Goal: Information Seeking & Learning: Obtain resource

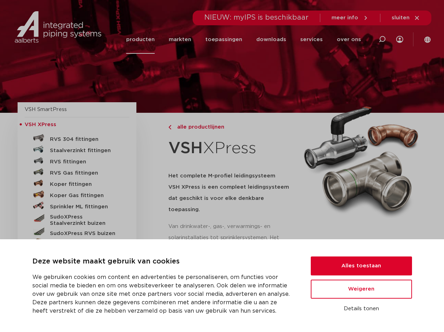
click at [149, 40] on link "producten" at bounding box center [140, 39] width 28 height 28
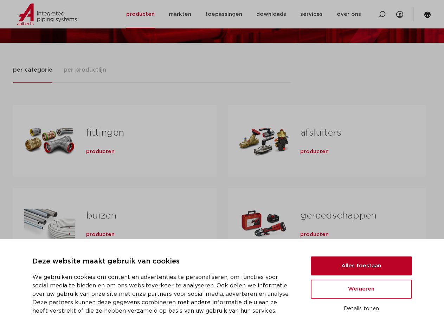
click at [340, 261] on button "Alles toestaan" at bounding box center [361, 265] width 101 height 19
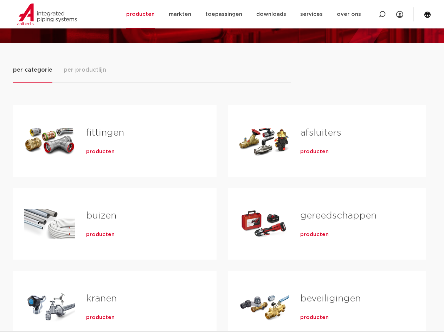
click at [97, 152] on span "producten" at bounding box center [100, 151] width 28 height 7
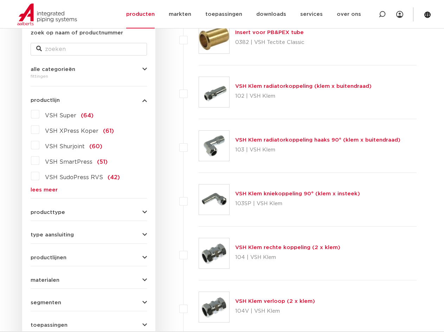
click at [135, 218] on form "zoek op naam of productnummer alle categorieën fittingen fittingen afsluiters b…" at bounding box center [89, 192] width 116 height 327
click at [136, 210] on button "producttype" at bounding box center [89, 212] width 116 height 5
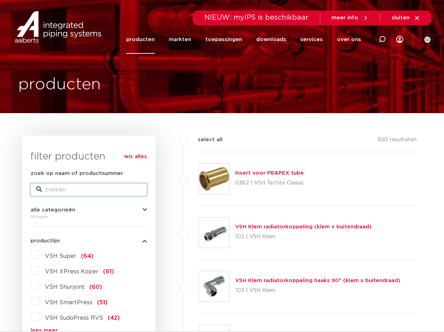
click at [57, 189] on input "zoek op naam of productnummer" at bounding box center [89, 189] width 116 height 13
type input "vlens"
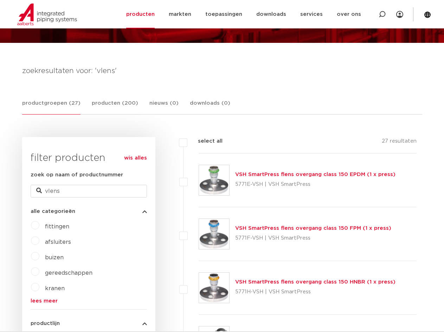
scroll to position [176, 0]
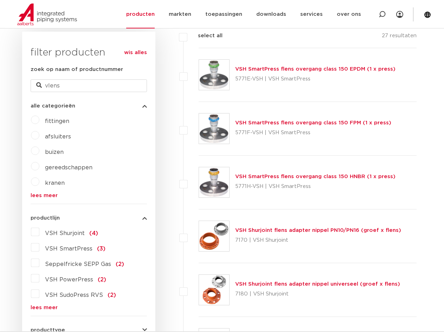
click at [269, 69] on link "VSH SmartPress flens overgang class 150 EPDM (1 x press)" at bounding box center [315, 68] width 160 height 5
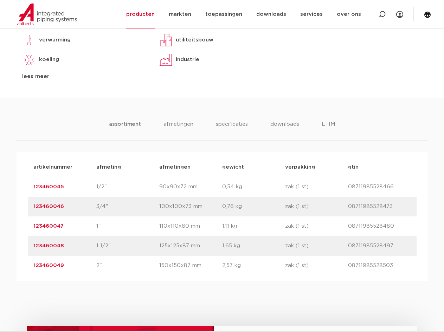
scroll to position [176, 0]
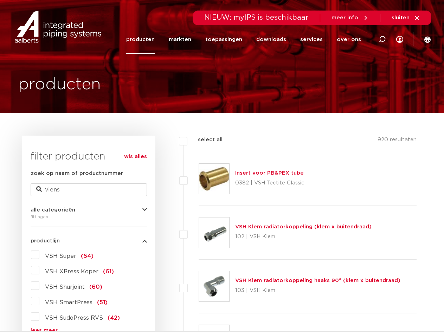
click at [66, 272] on span "VSH XPress Koper" at bounding box center [71, 272] width 53 height 6
click at [0, 0] on input "VSH XPress Koper (61)" at bounding box center [0, 0] width 0 height 0
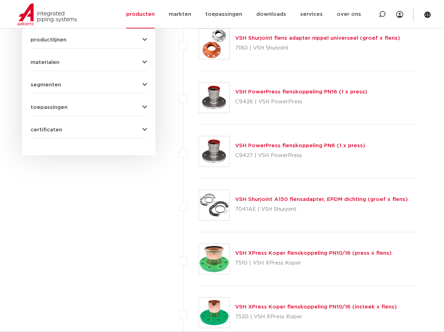
scroll to position [457, 0]
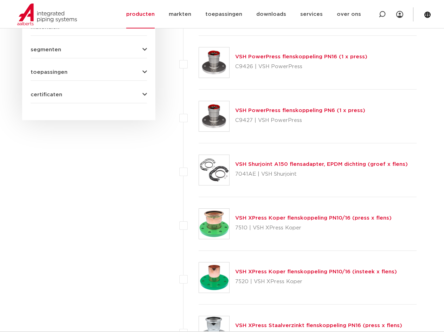
click at [262, 219] on link "VSH XPress Koper flenskoppeling PN10/16 (press x flens)" at bounding box center [313, 217] width 156 height 5
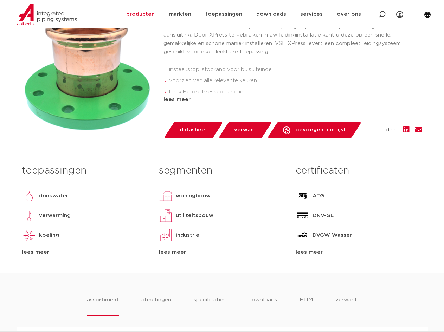
scroll to position [351, 0]
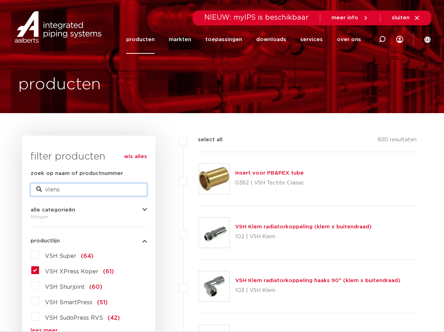
click at [98, 190] on input "vlens" at bounding box center [89, 189] width 116 height 13
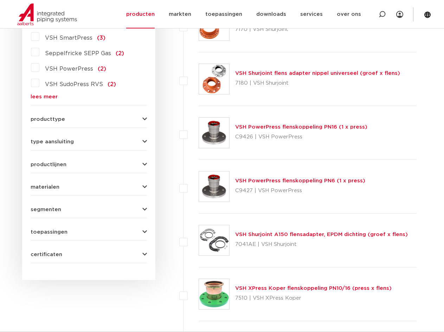
scroll to position [422, 0]
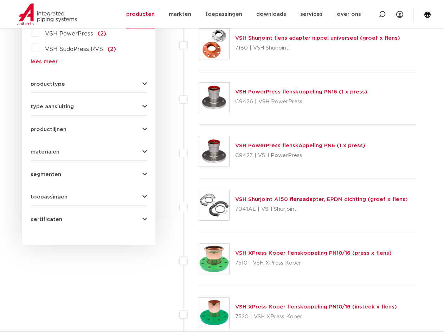
click at [247, 304] on link "VSH XPress Koper flenskoppeling PN10/16 (insteek x flens)" at bounding box center [316, 306] width 162 height 5
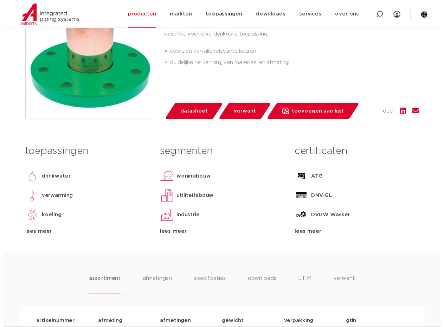
scroll to position [193, 0]
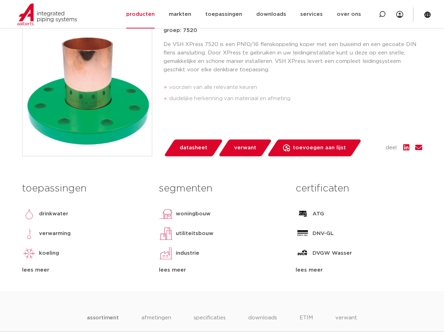
click at [188, 145] on span "datasheet" at bounding box center [194, 147] width 28 height 11
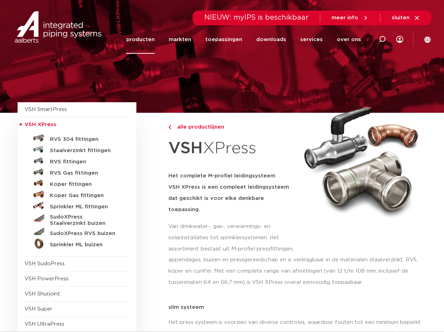
click at [146, 42] on link "producten" at bounding box center [140, 39] width 28 height 28
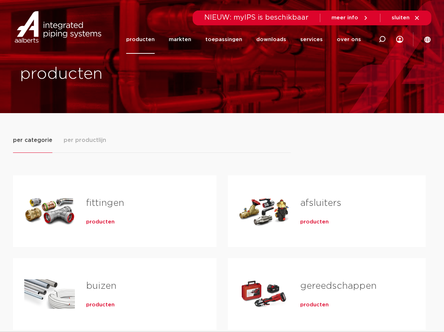
click at [108, 204] on link "fittingen" at bounding box center [105, 202] width 38 height 9
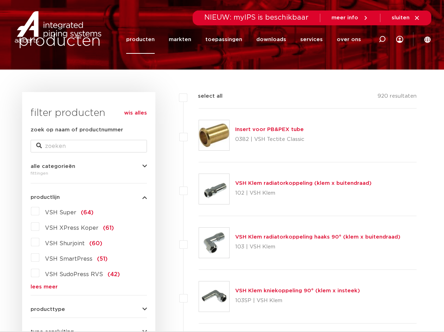
scroll to position [8, 0]
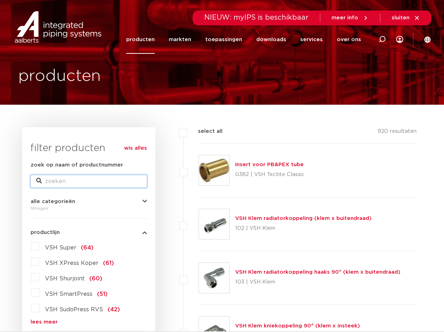
click at [53, 181] on input "zoek op naam of productnummer" at bounding box center [89, 181] width 116 height 13
type input "vflens"
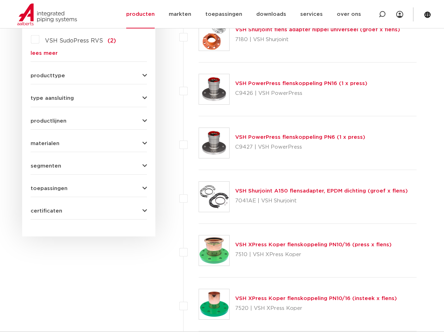
scroll to position [465, 0]
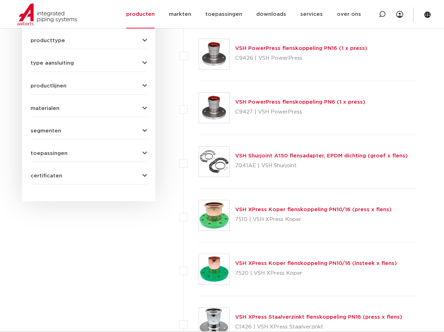
click at [241, 262] on link "VSH XPress Koper flenskoppeling PN10/16 (insteek x flens)" at bounding box center [316, 263] width 162 height 5
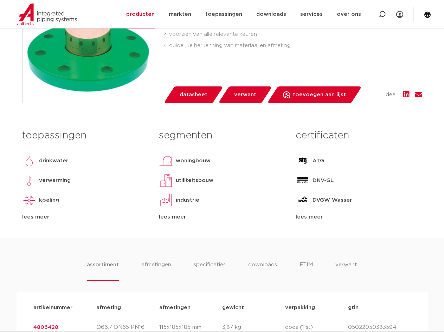
scroll to position [386, 0]
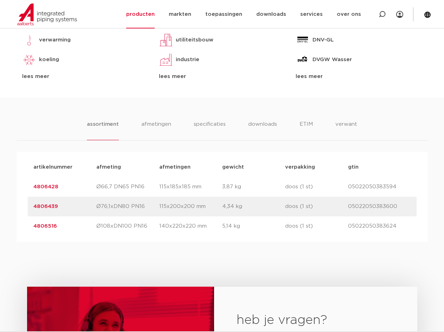
drag, startPoint x: 59, startPoint y: 187, endPoint x: 30, endPoint y: 184, distance: 28.9
click at [30, 184] on div "artikelnummer 4806428 afmeting Ø66,7 DN65 PN16 [GEOGRAPHIC_DATA] 115x185x185 mm…" at bounding box center [222, 187] width 389 height 20
drag, startPoint x: 397, startPoint y: 187, endPoint x: 347, endPoint y: 188, distance: 50.3
click at [347, 188] on div "artikelnummer 4806428 afmeting Ø66,7 DN65 PN16 [GEOGRAPHIC_DATA] 115x185x185 mm…" at bounding box center [222, 187] width 389 height 20
copy div "gtin 05022050383594"
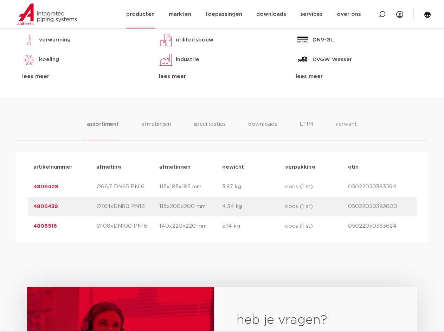
click at [148, 13] on link "producten" at bounding box center [140, 14] width 28 height 28
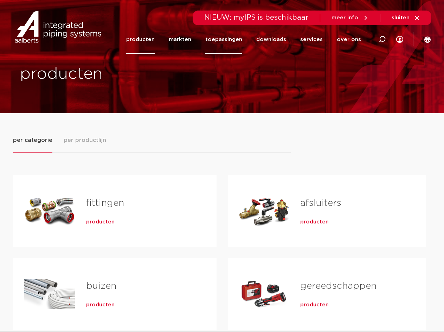
click at [240, 37] on link "toepassingen" at bounding box center [223, 39] width 37 height 28
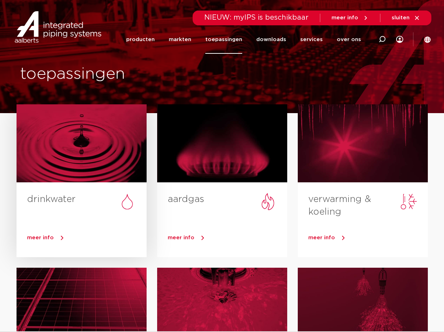
click at [56, 199] on link "drinkwater" at bounding box center [51, 199] width 48 height 9
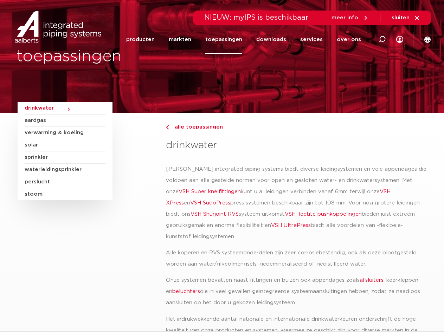
click at [261, 138] on div "alle toepassingen" at bounding box center [296, 136] width 260 height 26
click at [281, 41] on link "downloads" at bounding box center [271, 39] width 30 height 28
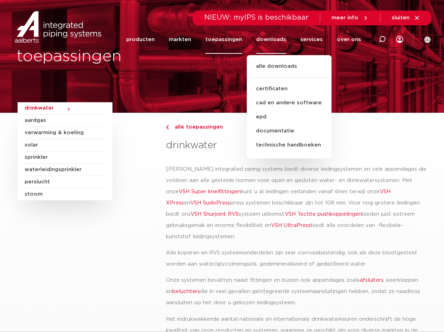
click at [206, 133] on div "alle toepassingen" at bounding box center [296, 136] width 260 height 26
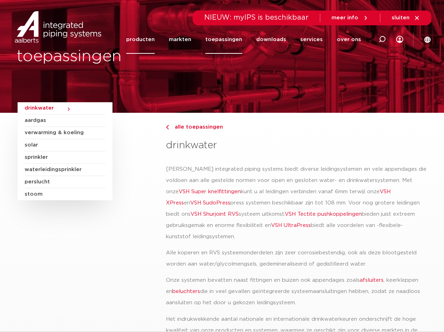
click at [150, 35] on link "producten" at bounding box center [140, 39] width 28 height 28
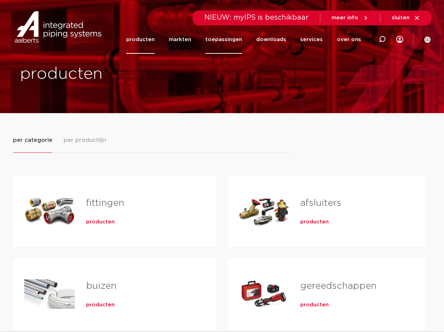
click at [237, 40] on link "toepassingen" at bounding box center [223, 39] width 37 height 28
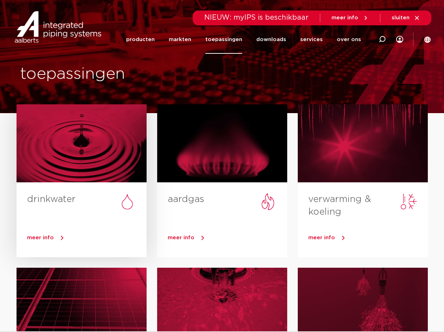
click at [62, 238] on link "meer info" at bounding box center [86, 238] width 119 height 11
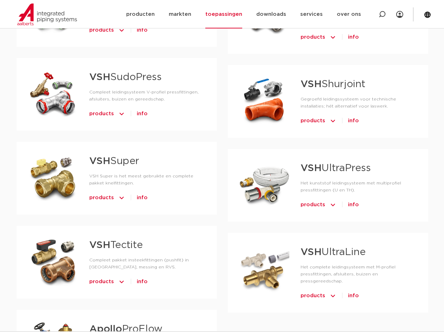
scroll to position [562, 0]
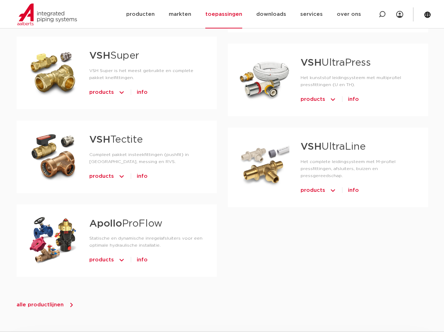
click at [305, 142] on strong "VSH" at bounding box center [310, 147] width 21 height 10
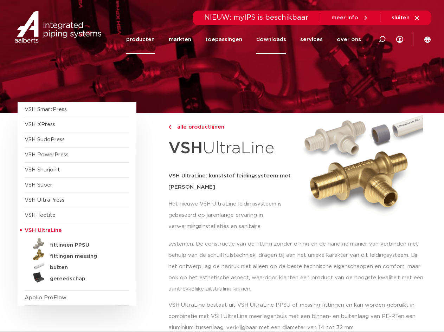
click at [283, 39] on link "downloads" at bounding box center [271, 39] width 30 height 28
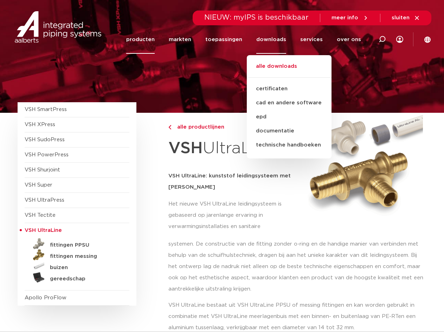
click at [280, 69] on link "alle downloads" at bounding box center [289, 69] width 85 height 15
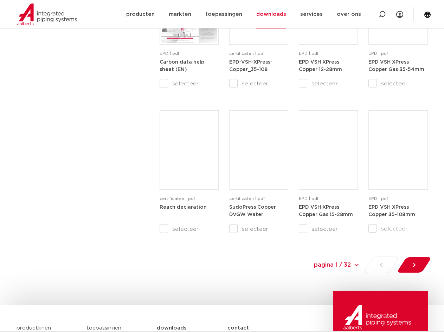
scroll to position [773, 0]
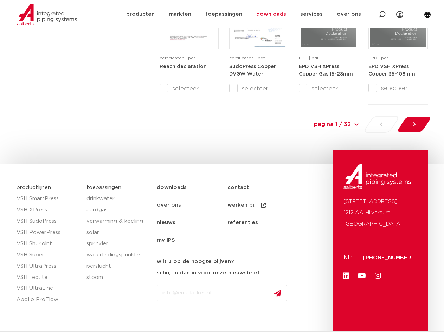
click at [356, 125] on select "pagina 1 / 32 pagina 1 / 32 1 2 3 4 5 6 7 8 9 10 11 12 13 14 15 16 17 18 19 20 …" at bounding box center [306, 124] width 105 height 16
click at [418, 123] on div at bounding box center [414, 124] width 38 height 17
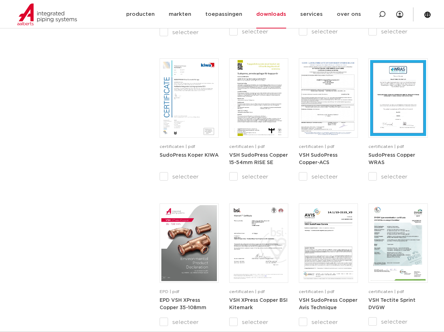
scroll to position [715, 0]
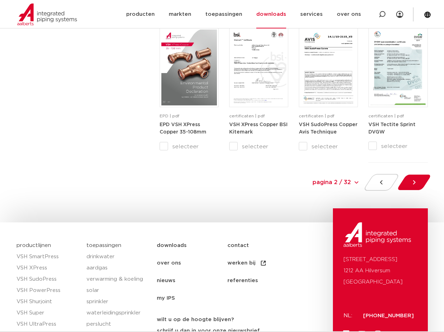
click at [409, 181] on div at bounding box center [414, 182] width 38 height 17
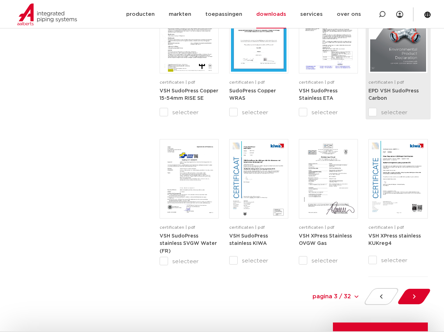
scroll to position [632, 0]
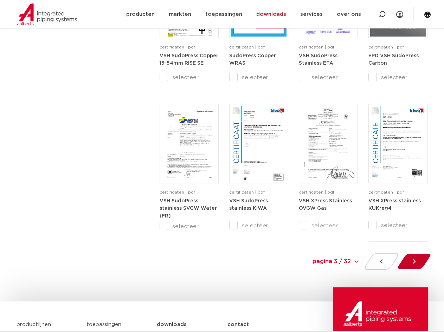
click at [415, 262] on icon at bounding box center [413, 261] width 2 height 4
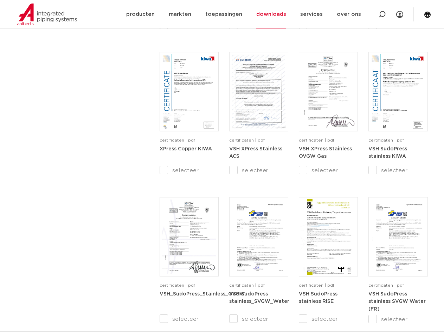
scroll to position [645, 0]
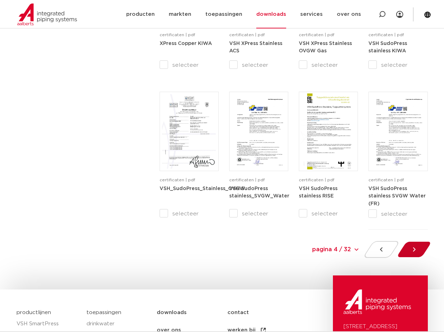
click at [410, 249] on icon at bounding box center [413, 249] width 7 height 7
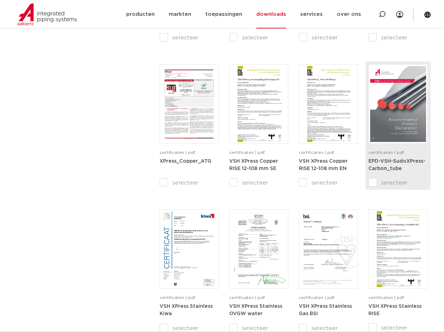
scroll to position [632, 0]
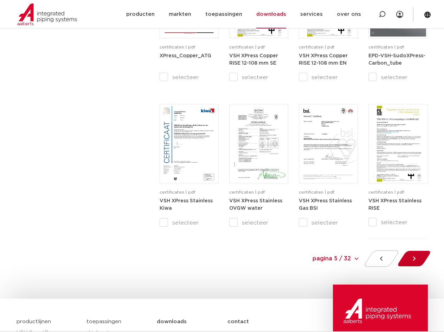
click at [412, 256] on icon at bounding box center [413, 258] width 7 height 7
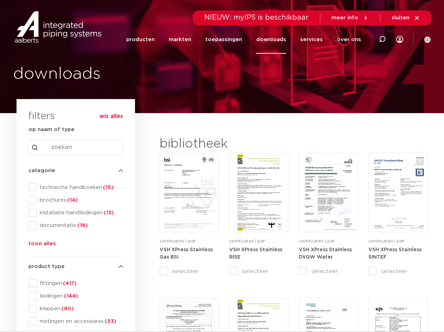
click at [50, 148] on input "Search content" at bounding box center [75, 147] width 95 height 16
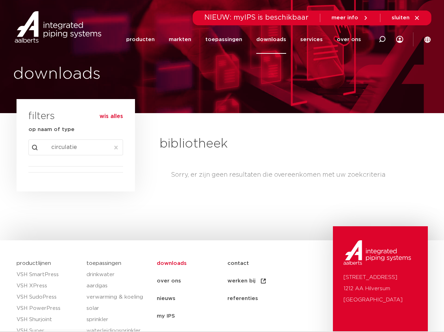
drag, startPoint x: 42, startPoint y: 145, endPoint x: 27, endPoint y: 147, distance: 14.9
click at [0, 138] on html "Zoeken NIEUW: myIPS is beschikbaar meer info sluiten producten markten toepassi…" at bounding box center [222, 218] width 444 height 436
paste input "leiding"
drag, startPoint x: 82, startPoint y: 151, endPoint x: -6, endPoint y: 143, distance: 88.5
click at [0, 143] on html "Zoeken NIEUW: myIPS is beschikbaar meer info sluiten producten markten toepassi…" at bounding box center [222, 218] width 444 height 436
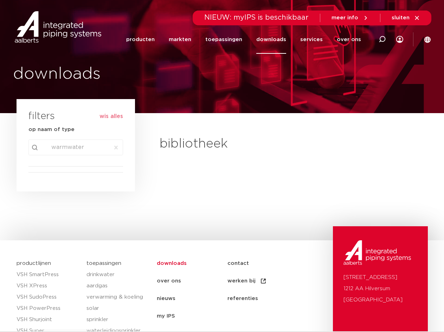
type input "warmwater"
click at [147, 36] on link "producten" at bounding box center [140, 39] width 28 height 28
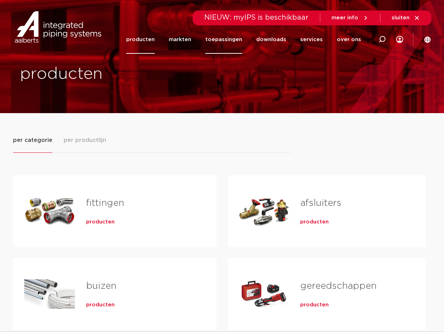
click at [229, 39] on link "toepassingen" at bounding box center [223, 39] width 37 height 28
